Goal: Task Accomplishment & Management: Manage account settings

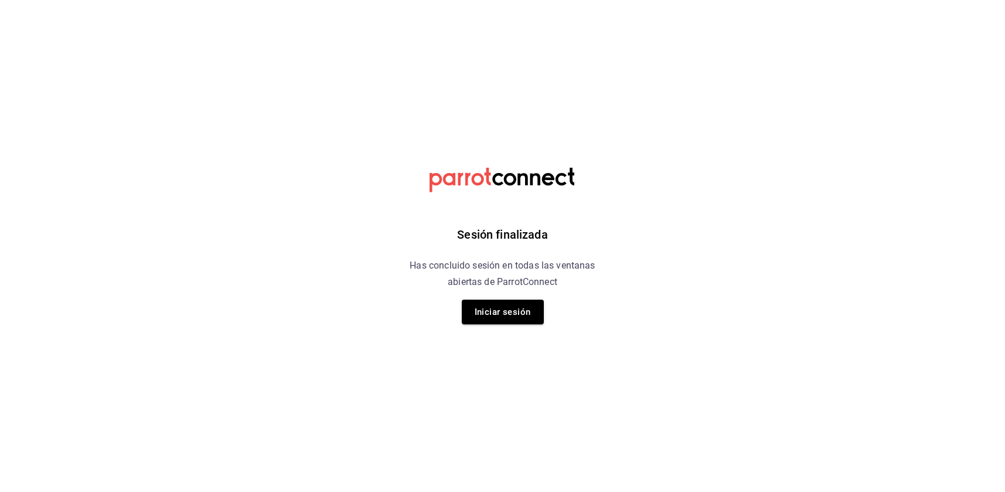
click at [505, 332] on div "Sesión finalizada Has concluido sesión en todas las ventanas abiertas de Parrot…" at bounding box center [503, 246] width 296 height 492
click at [507, 323] on button "Iniciar sesión" at bounding box center [503, 311] width 82 height 25
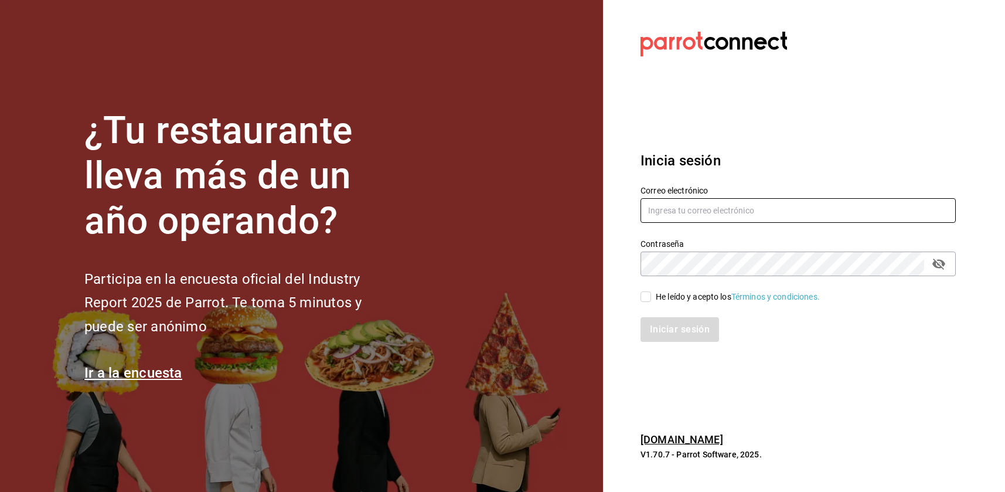
type input "[EMAIL_ADDRESS][DOMAIN_NAME]"
click at [674, 211] on input "[EMAIL_ADDRESS][DOMAIN_NAME]" at bounding box center [797, 210] width 315 height 25
click at [646, 308] on div "Iniciar sesión" at bounding box center [790, 322] width 329 height 39
click at [647, 304] on div "Iniciar sesión" at bounding box center [790, 322] width 329 height 39
drag, startPoint x: 647, startPoint y: 298, endPoint x: 651, endPoint y: 319, distance: 20.9
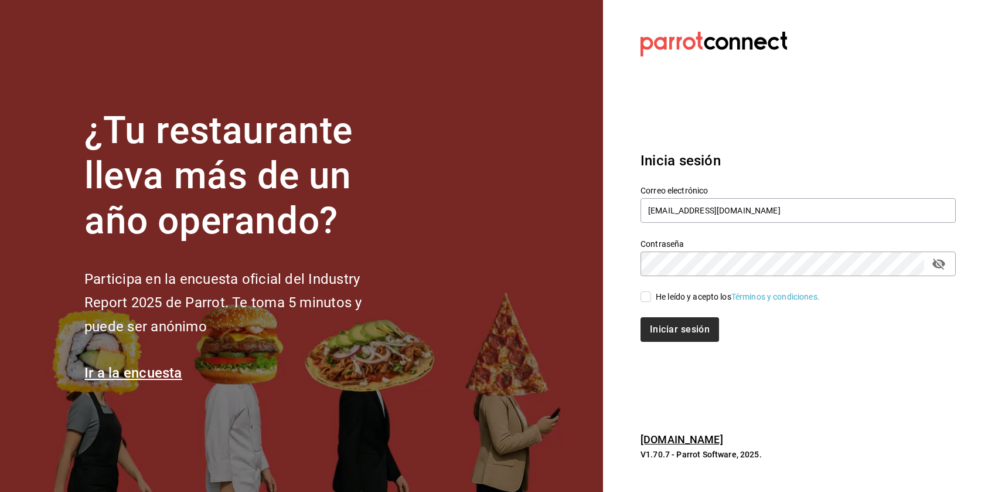
click at [647, 299] on input "He leído y acepto los Términos y condiciones." at bounding box center [645, 296] width 11 height 11
checkbox input "true"
click at [655, 341] on button "Iniciar sesión" at bounding box center [680, 329] width 80 height 25
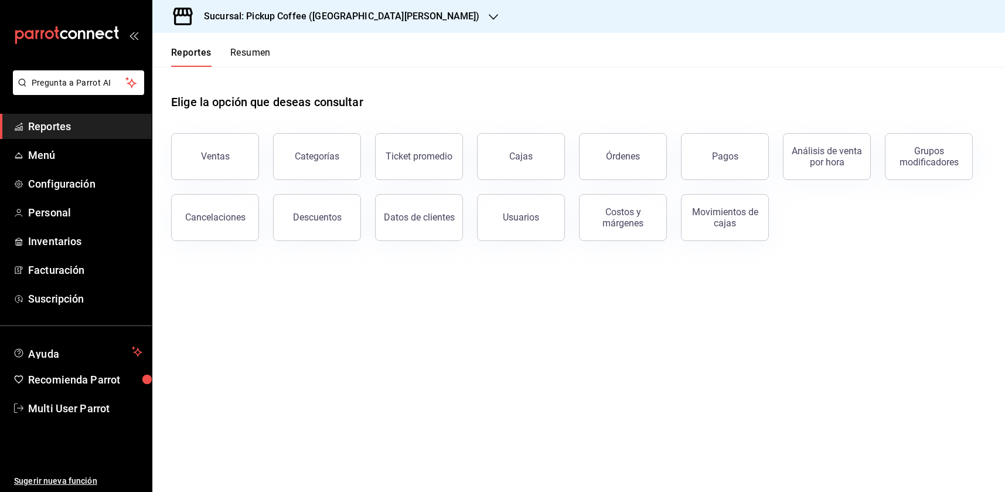
click at [355, 15] on h3 "Sucursal: Pickup Coffee ([GEOGRAPHIC_DATA][PERSON_NAME])" at bounding box center [337, 16] width 285 height 14
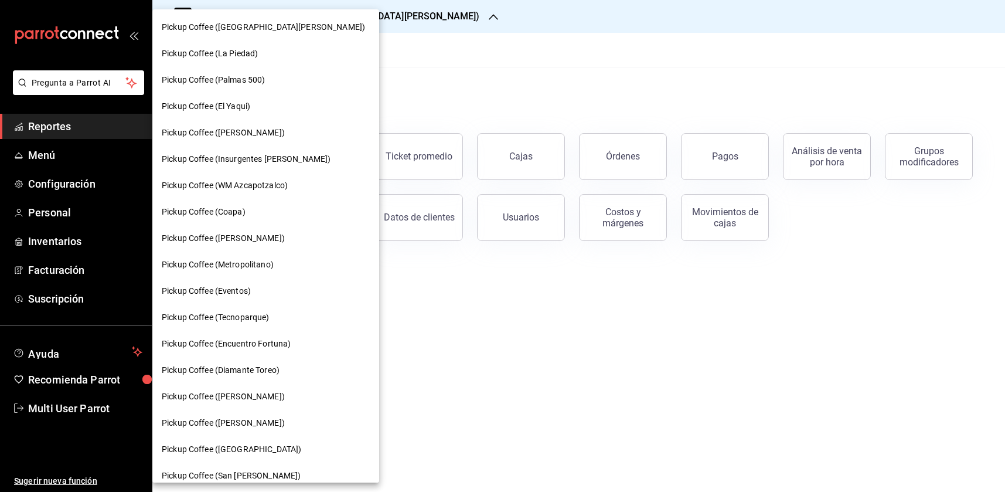
click at [274, 219] on div "Pickup Coffee (Coapa)" at bounding box center [265, 212] width 227 height 26
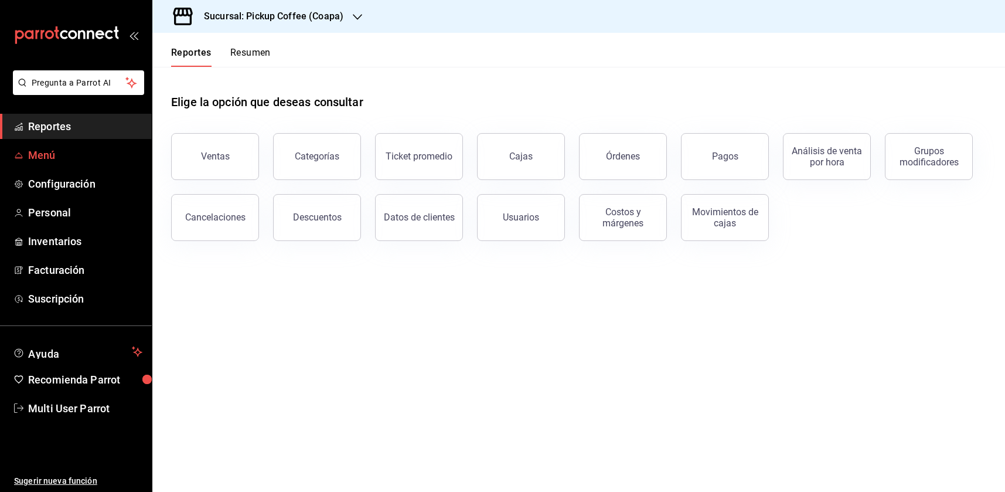
click at [50, 162] on span "Menú" at bounding box center [85, 155] width 114 height 16
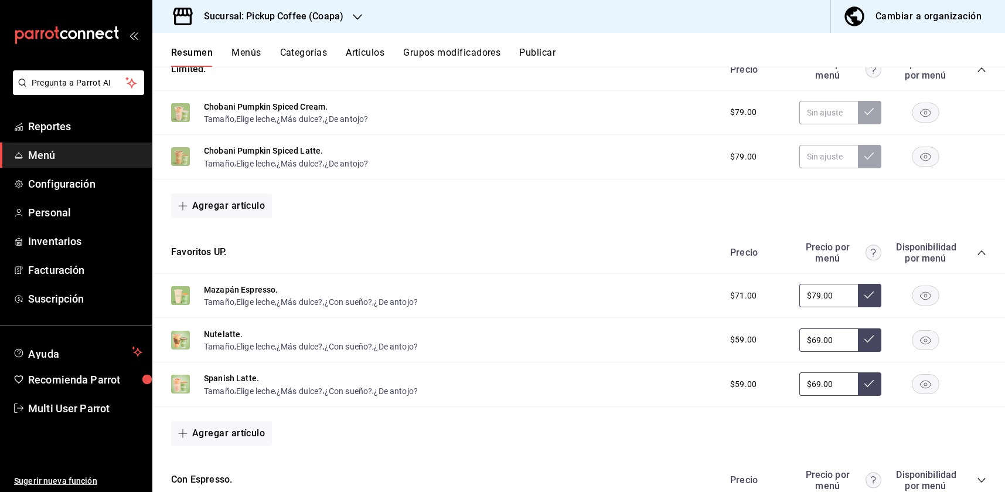
scroll to position [602, 0]
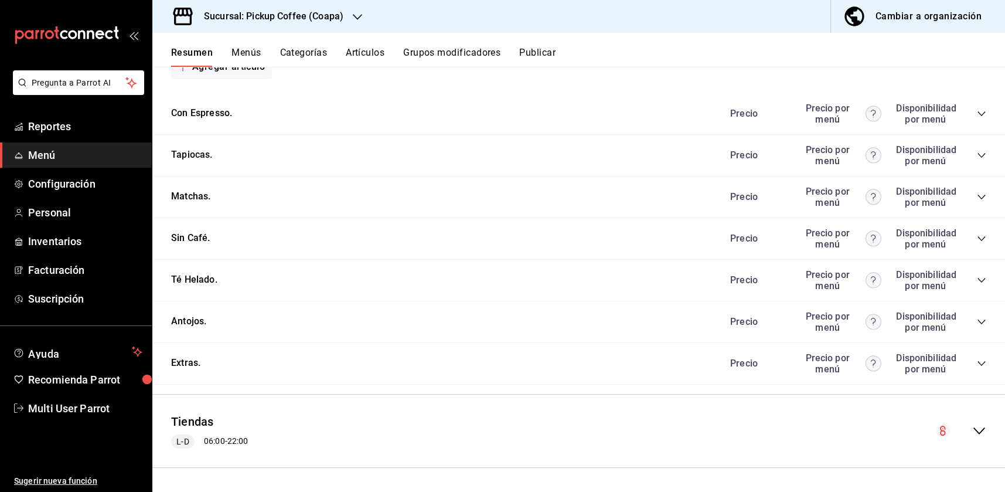
drag, startPoint x: 976, startPoint y: 322, endPoint x: 969, endPoint y: 319, distance: 7.4
click at [977, 322] on icon "collapse-category-row" at bounding box center [981, 321] width 9 height 9
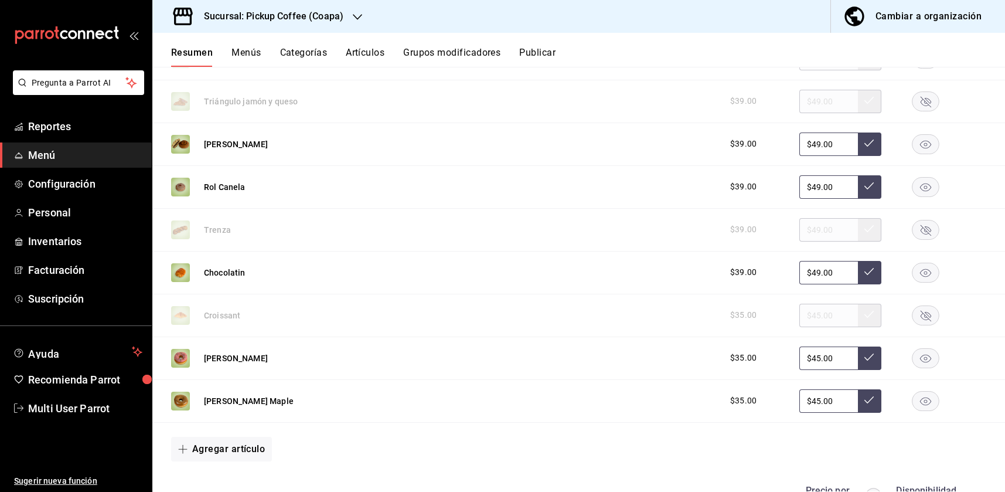
scroll to position [895, 0]
